Goal: Task Accomplishment & Management: Manage account settings

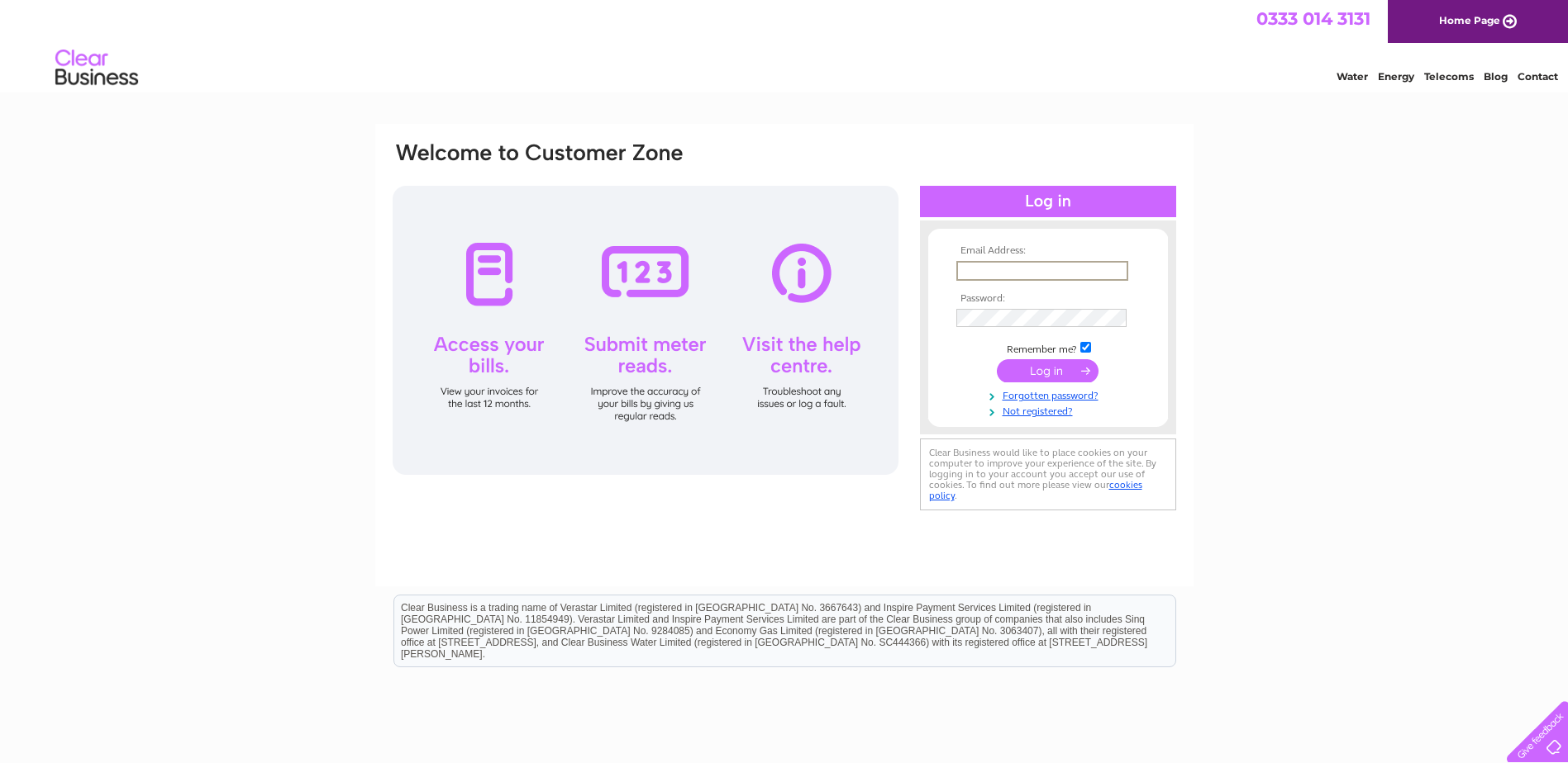
click at [995, 267] on input "text" at bounding box center [1041, 270] width 172 height 20
type input "[PERSON_NAME][EMAIL_ADDRESS][PERSON_NAME][DOMAIN_NAME]"
click at [1077, 349] on td "Remember me?" at bounding box center [1048, 347] width 192 height 16
click at [1083, 344] on input "checkbox" at bounding box center [1085, 345] width 11 height 11
checkbox input "false"
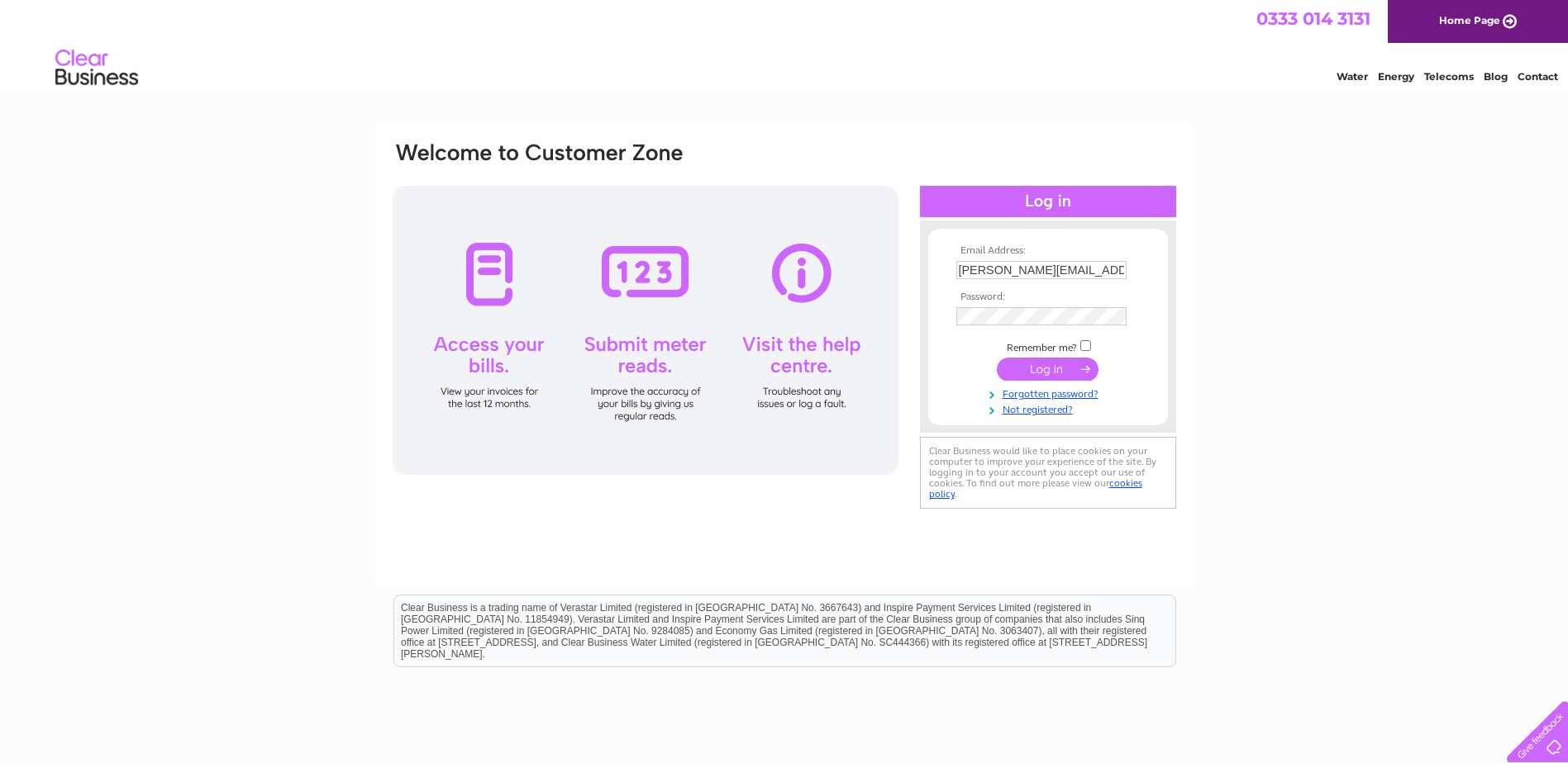
click at [1075, 361] on input "submit" at bounding box center [1047, 369] width 102 height 23
click at [679, 398] on div at bounding box center [645, 330] width 506 height 289
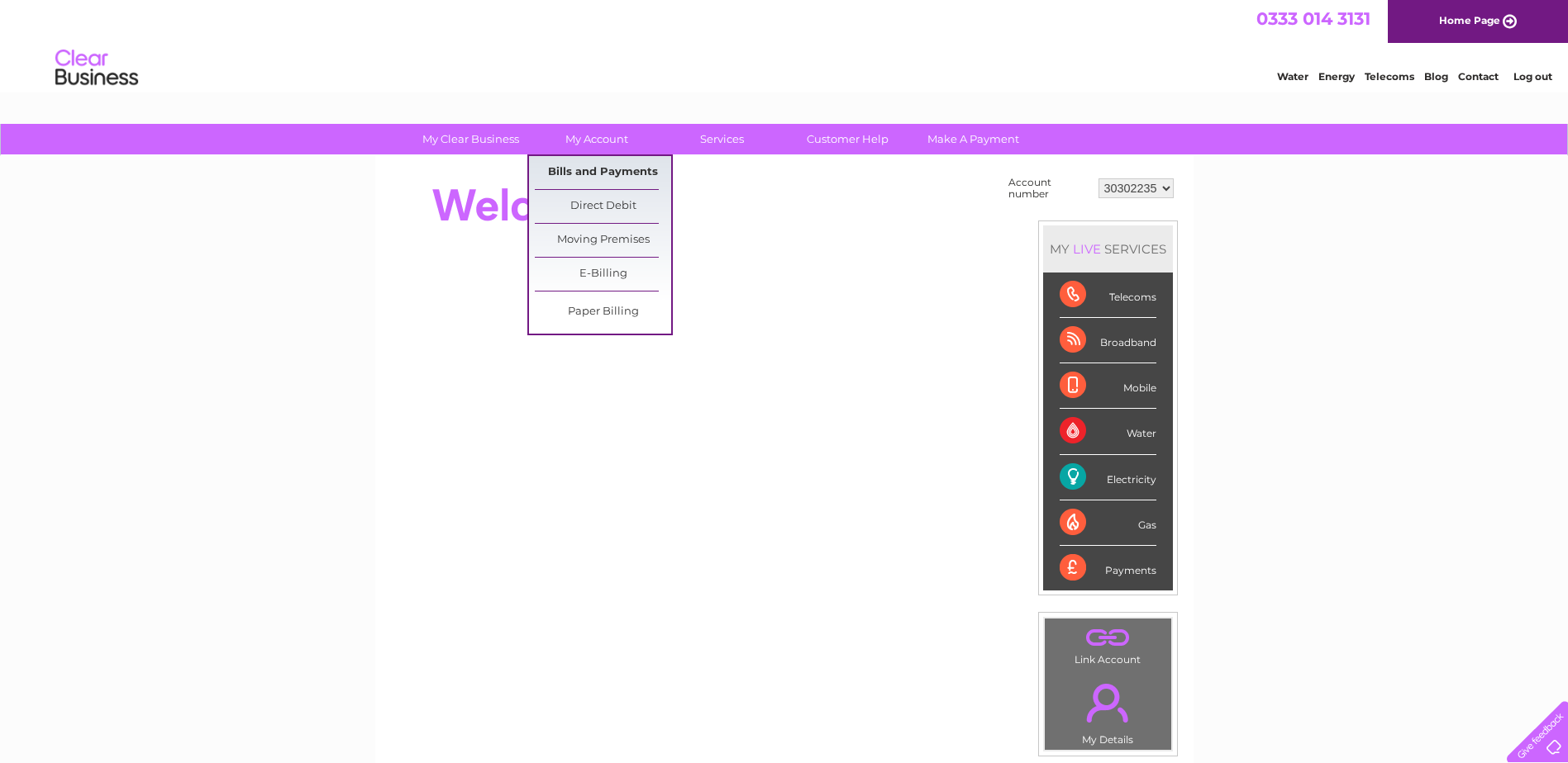
click at [607, 163] on link "Bills and Payments" at bounding box center [602, 173] width 136 height 33
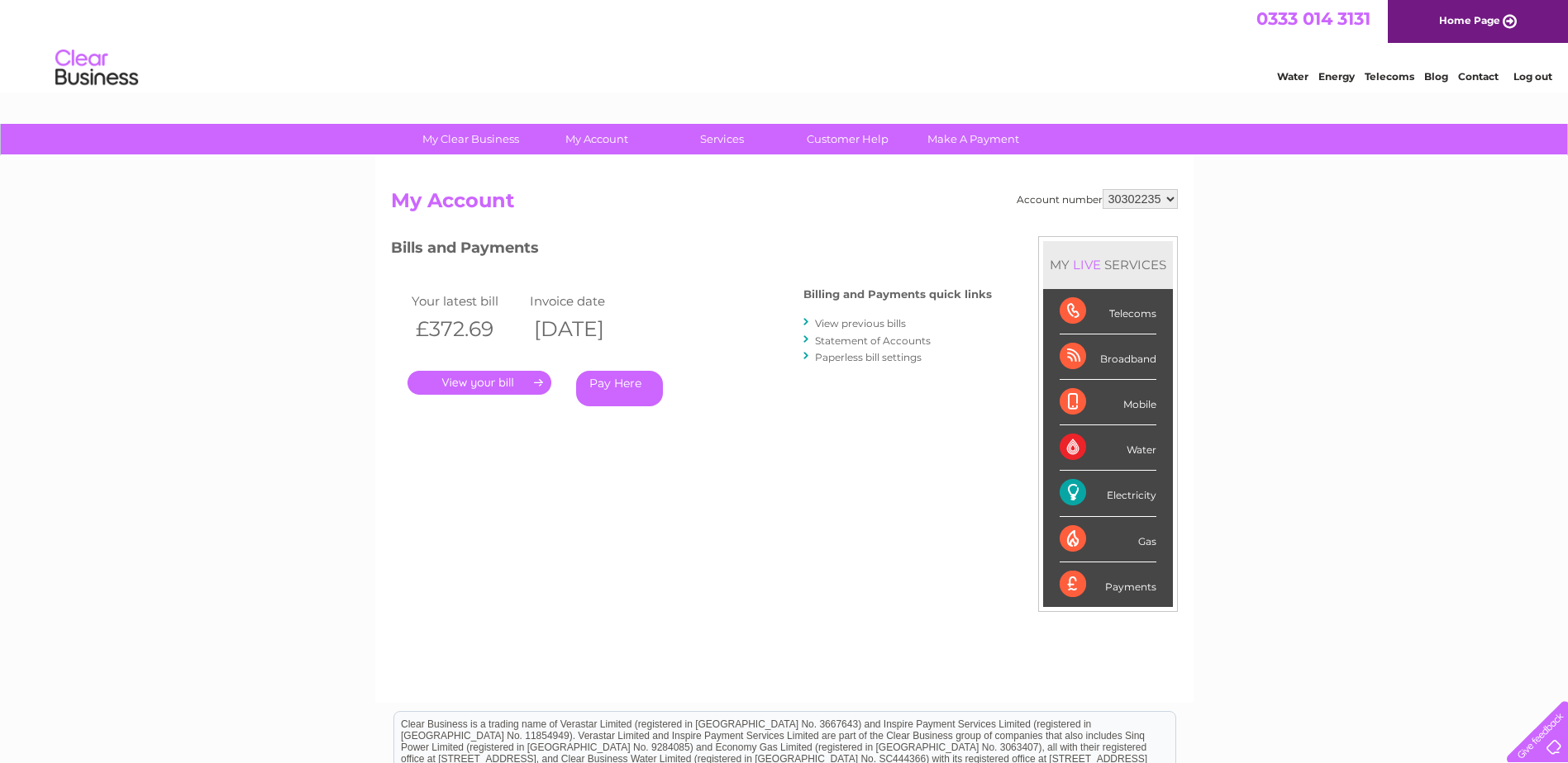
click at [516, 382] on link "." at bounding box center [480, 383] width 144 height 24
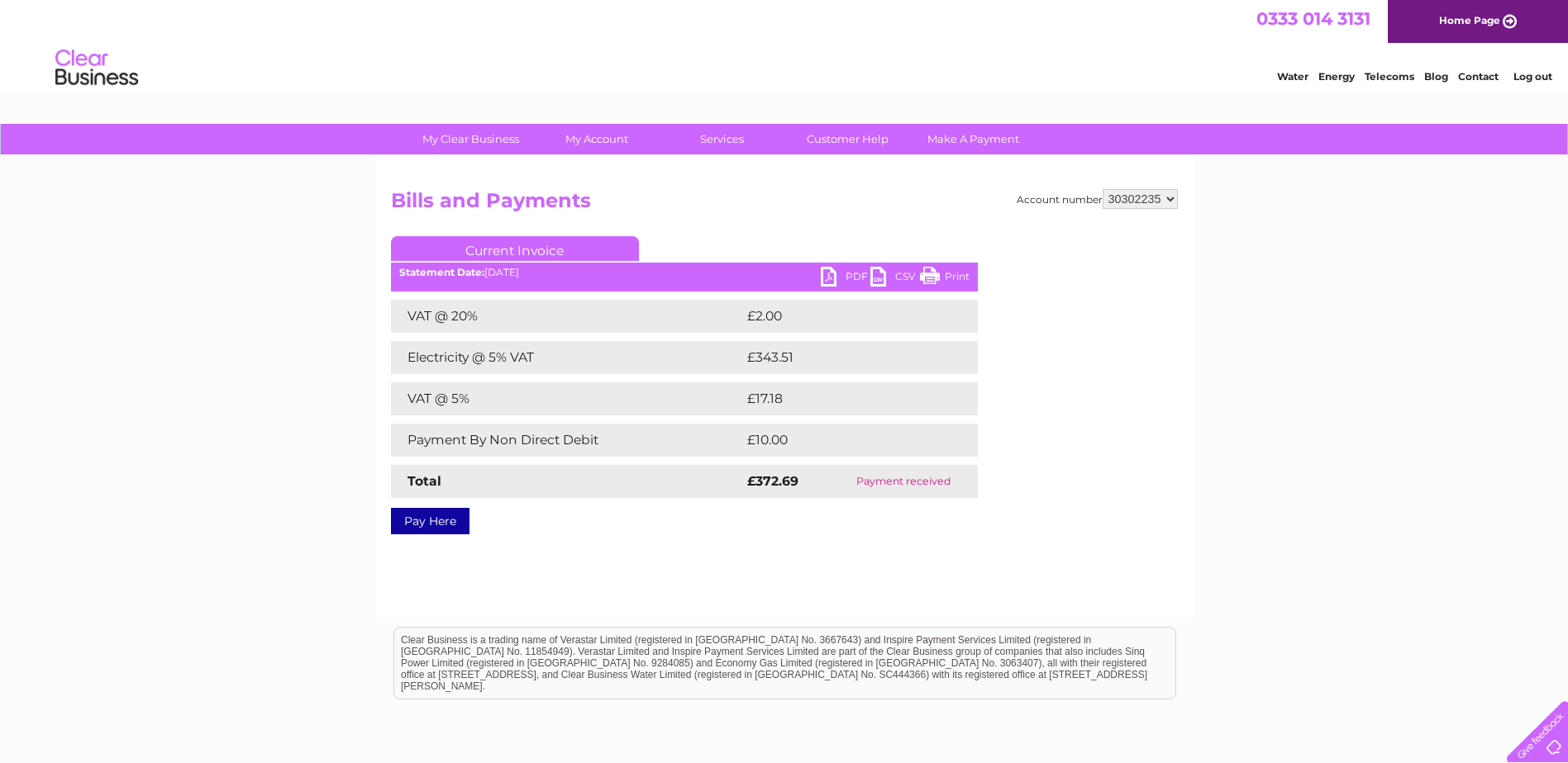
click at [831, 279] on link "PDF" at bounding box center [846, 279] width 50 height 24
click at [1522, 72] on link "Log out" at bounding box center [1532, 76] width 38 height 12
